Goal: Transaction & Acquisition: Book appointment/travel/reservation

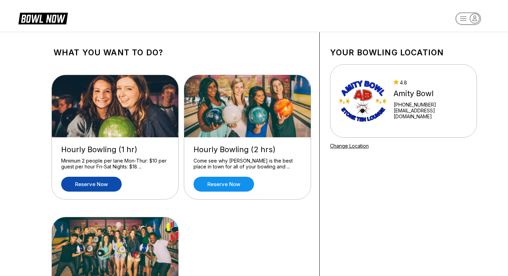
click at [102, 182] on link "Reserve now" at bounding box center [91, 184] width 60 height 15
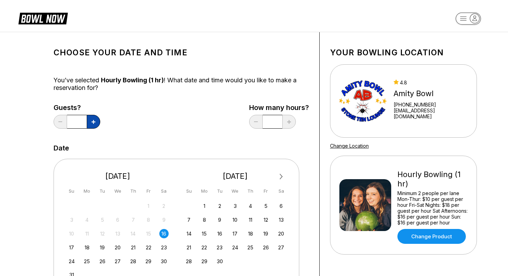
click at [95, 121] on icon at bounding box center [94, 122] width 4 height 4
type input "*"
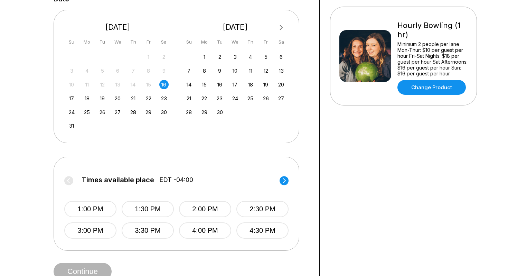
scroll to position [151, 0]
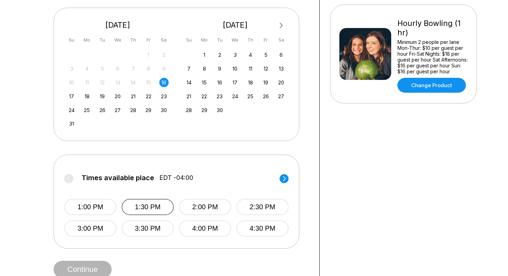
click at [148, 207] on button "1:30 PM" at bounding box center [148, 207] width 52 height 16
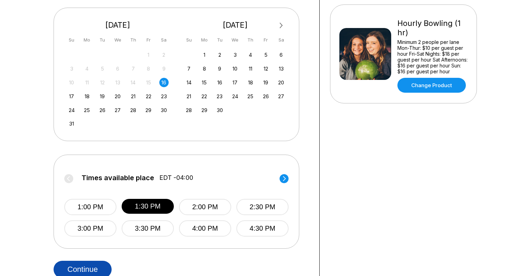
click at [86, 269] on button "Continue" at bounding box center [83, 269] width 58 height 17
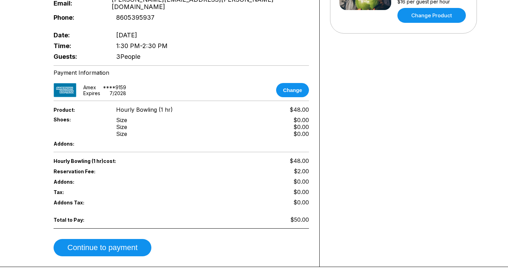
scroll to position [223, 0]
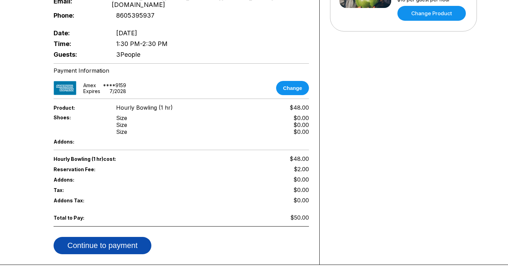
click at [127, 237] on button "Continue to payment" at bounding box center [103, 245] width 98 height 17
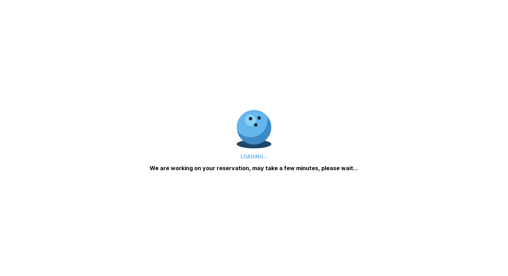
scroll to position [262, 0]
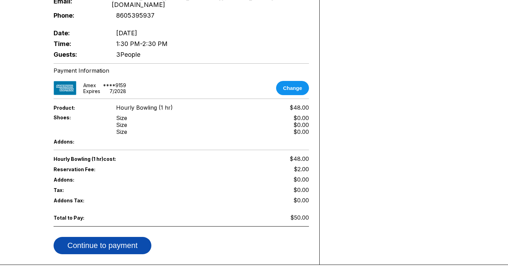
click at [127, 237] on button "Continue to payment" at bounding box center [103, 245] width 98 height 17
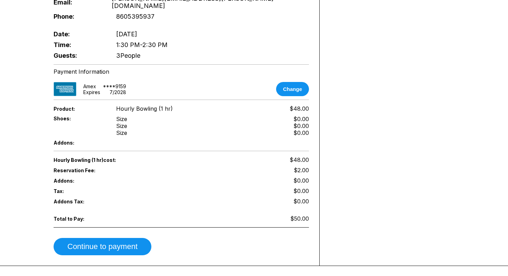
scroll to position [260, 0]
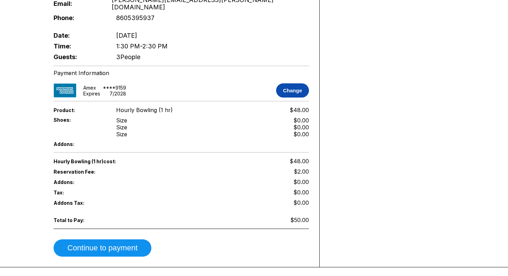
click at [295, 83] on button "Change" at bounding box center [292, 90] width 33 height 14
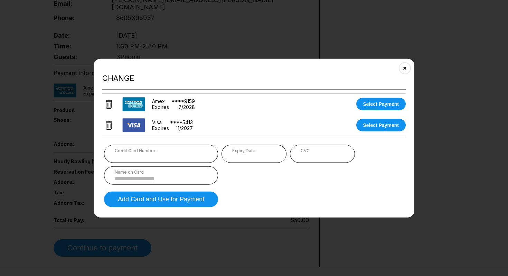
click at [132, 123] on img at bounding box center [133, 125] width 23 height 14
click at [369, 125] on button "Select Payment" at bounding box center [381, 125] width 50 height 12
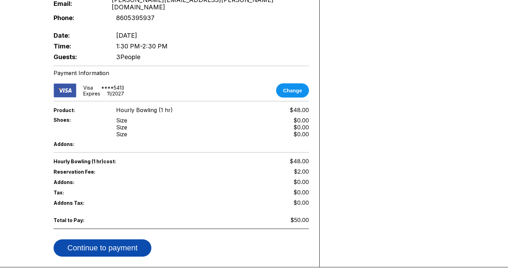
click at [98, 239] on button "Continue to payment" at bounding box center [103, 247] width 98 height 17
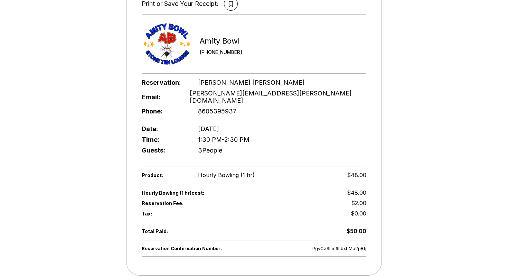
scroll to position [0, 0]
